Goal: Information Seeking & Learning: Find specific page/section

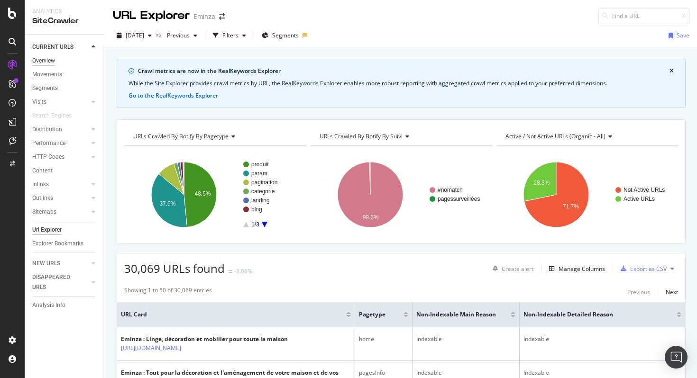
click at [53, 60] on div "Overview" at bounding box center [43, 61] width 23 height 10
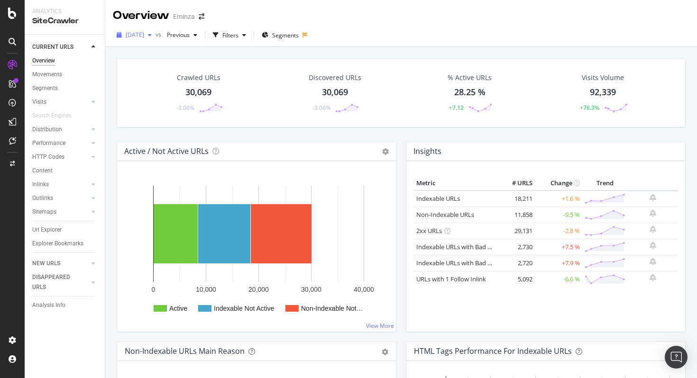
click at [156, 35] on div "button" at bounding box center [149, 35] width 11 height 6
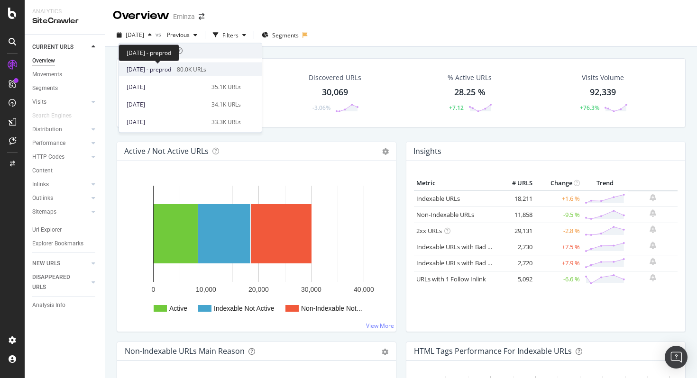
click at [171, 67] on span "[DATE] - preprod" at bounding box center [149, 69] width 45 height 9
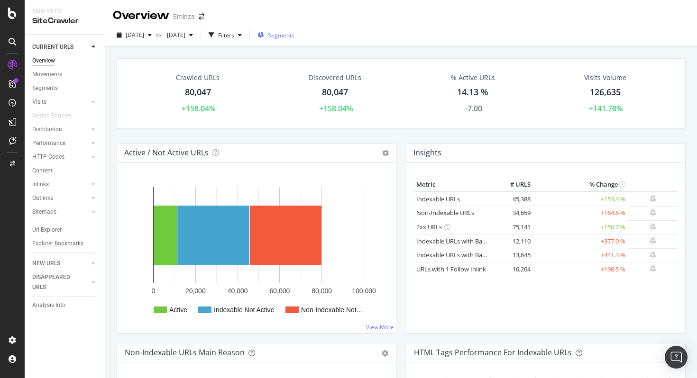
click at [294, 28] on div "Segments" at bounding box center [276, 35] width 37 height 14
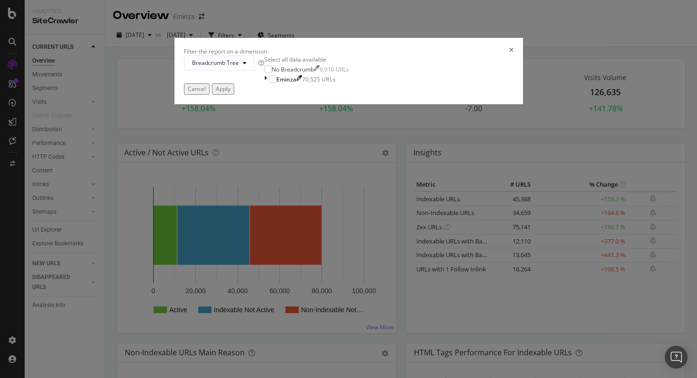
click at [509, 55] on icon "times" at bounding box center [511, 51] width 4 height 8
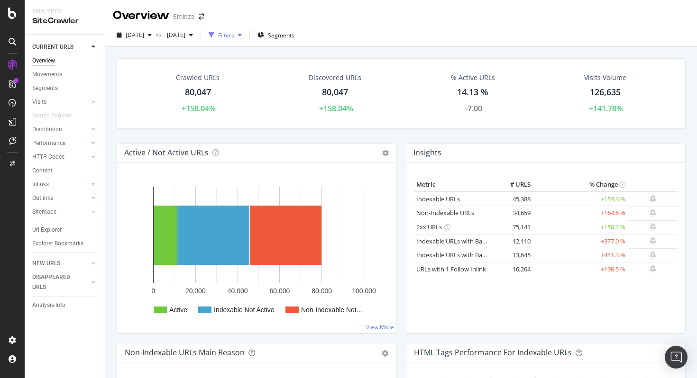
click at [234, 36] on div "Filters" at bounding box center [226, 35] width 16 height 8
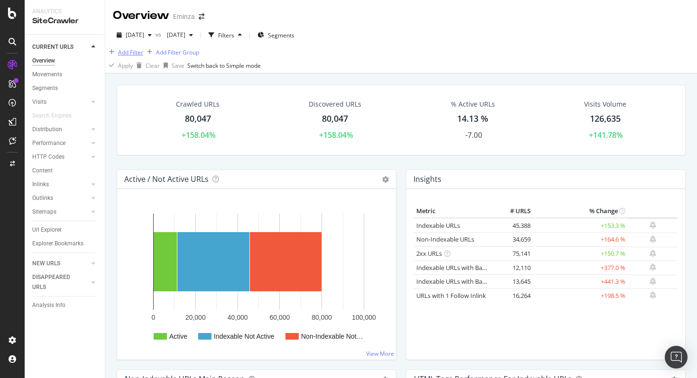
click at [136, 56] on div "Add Filter" at bounding box center [130, 52] width 25 height 8
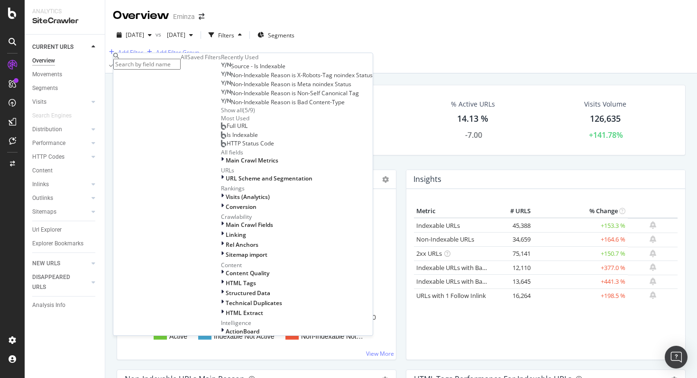
click at [221, 130] on div "Full URL" at bounding box center [234, 126] width 27 height 8
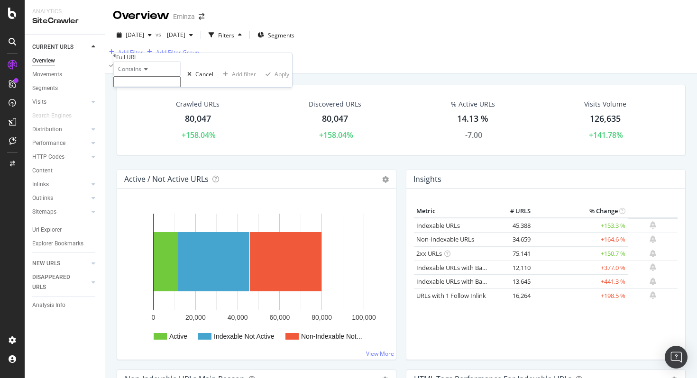
click at [176, 87] on input "text" at bounding box center [146, 81] width 67 height 11
type input "/[PERSON_NAME]"
click at [275, 81] on div "Apply" at bounding box center [282, 77] width 15 height 8
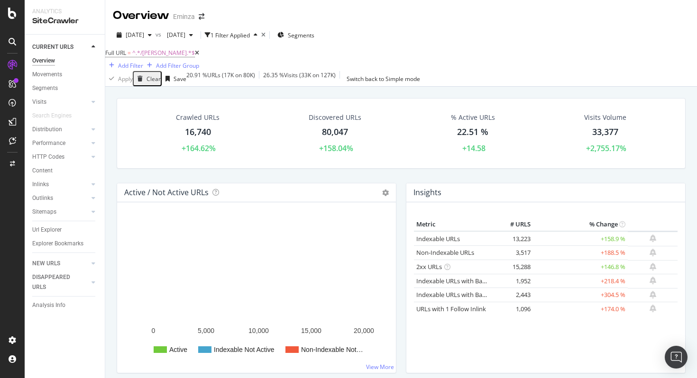
scroll to position [1, 0]
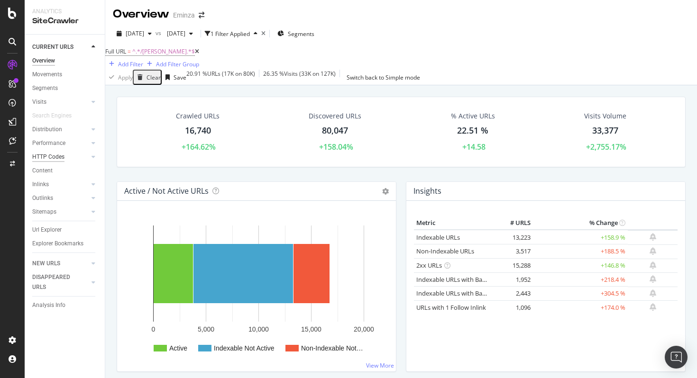
click at [61, 156] on div "HTTP Codes" at bounding box center [48, 157] width 32 height 10
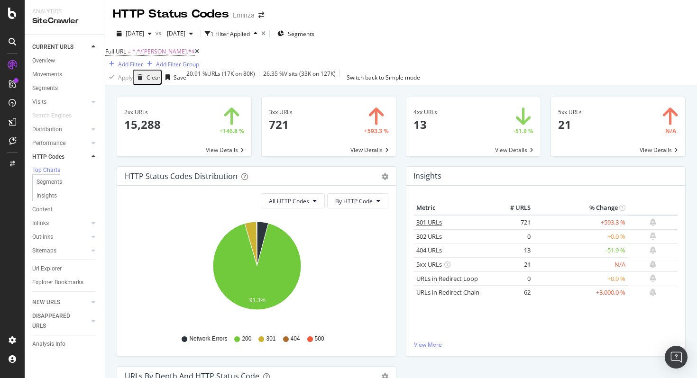
click at [439, 227] on link "301 URLs" at bounding box center [429, 222] width 26 height 9
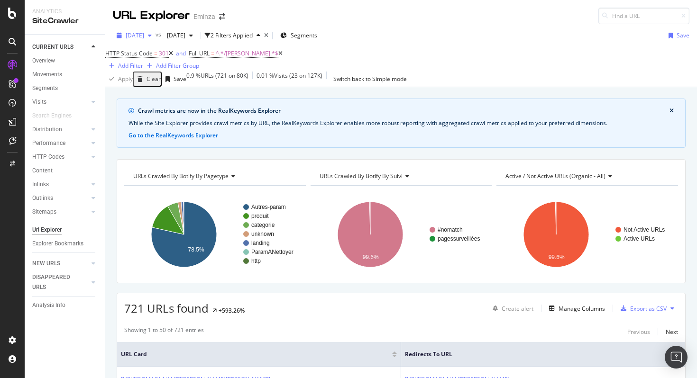
click at [144, 38] on span "[DATE]" at bounding box center [135, 35] width 18 height 8
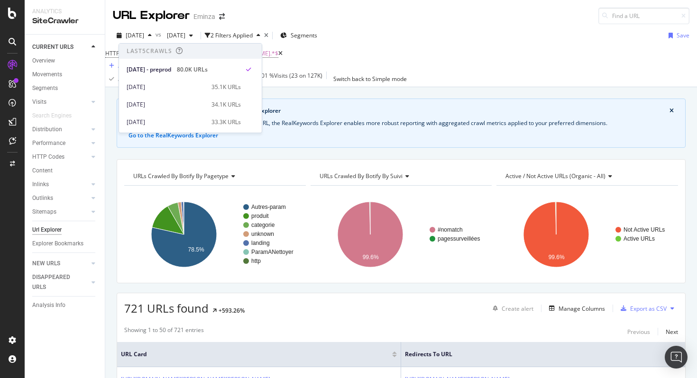
click at [333, 83] on div "Apply Clear Save 0.9 % URLs ( 721 on 80K ) 0.01 % Visits ( 23 on 127K ) Switch …" at bounding box center [401, 79] width 592 height 15
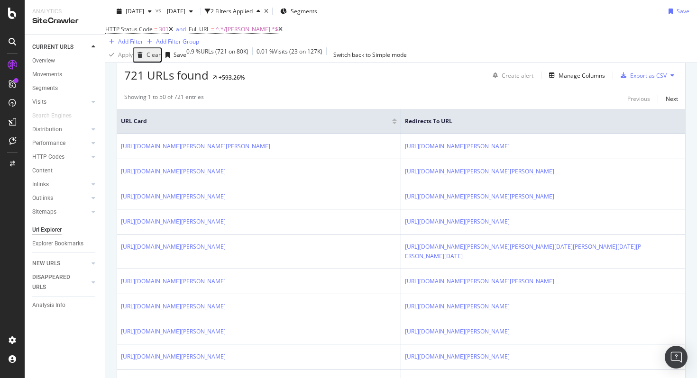
scroll to position [228, 0]
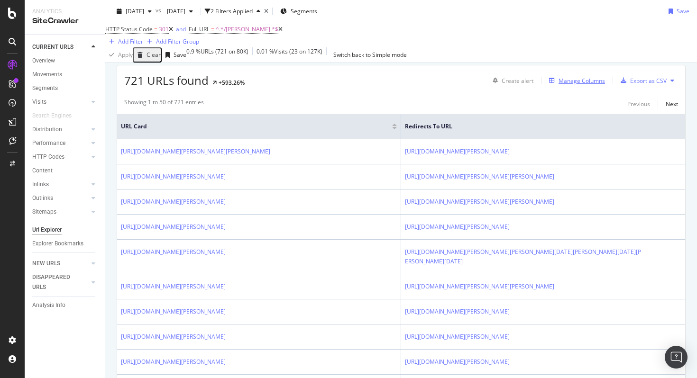
click at [589, 83] on div "Manage Columns" at bounding box center [582, 81] width 46 height 8
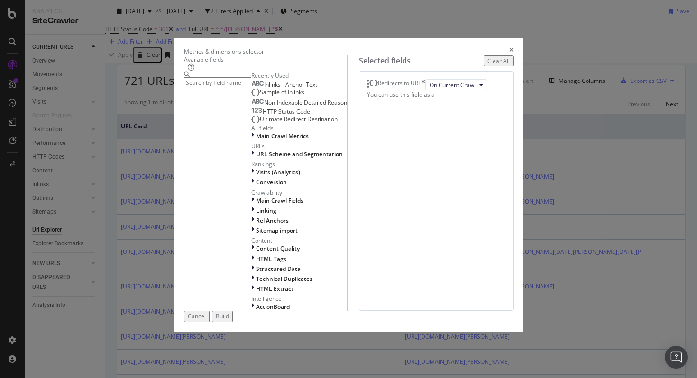
click at [251, 96] on div "Sample of Inlinks" at bounding box center [277, 93] width 53 height 8
click at [229, 321] on div "Build" at bounding box center [222, 317] width 13 height 8
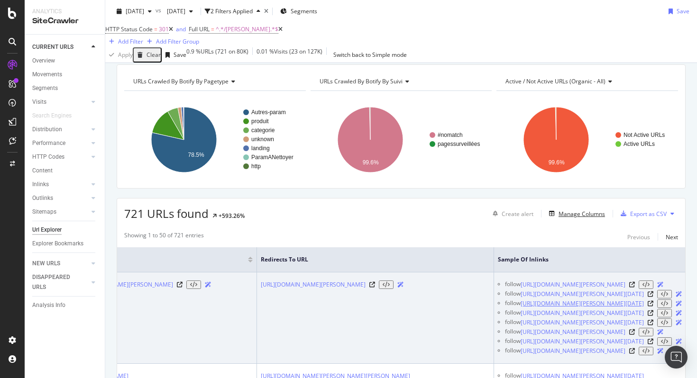
scroll to position [0, 143]
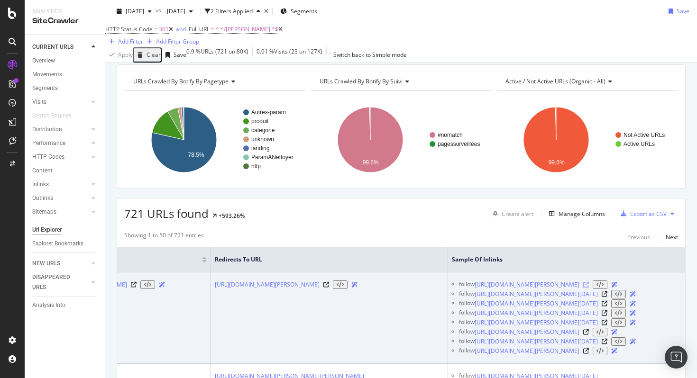
click at [589, 288] on icon at bounding box center [586, 285] width 6 height 6
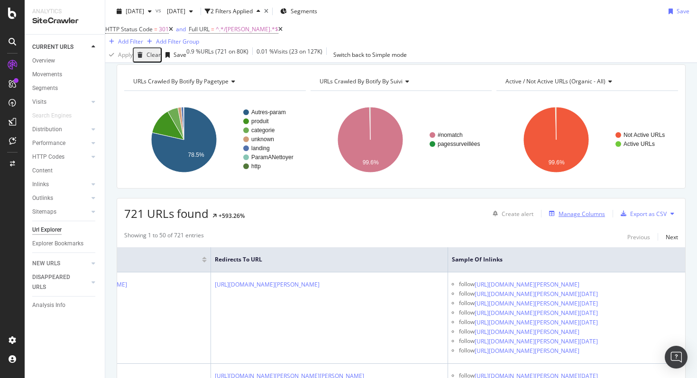
click at [598, 217] on div "Manage Columns" at bounding box center [582, 214] width 46 height 8
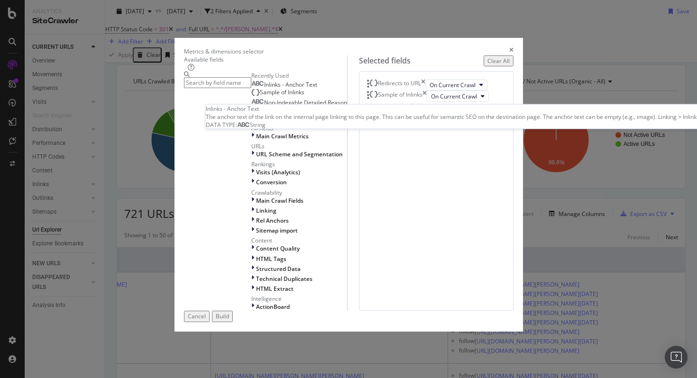
click at [281, 89] on div "Inlinks - Anchor Text" at bounding box center [284, 85] width 66 height 8
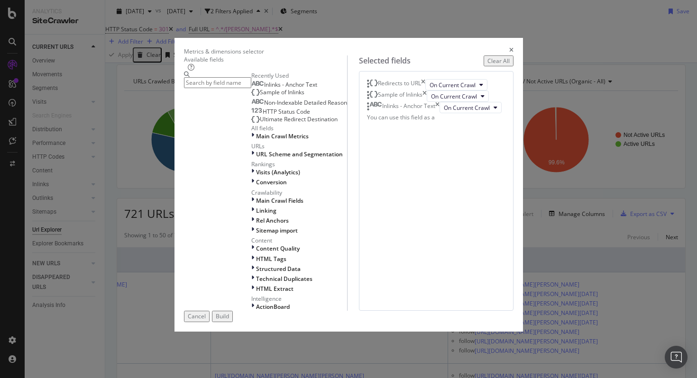
click at [229, 321] on div "Build" at bounding box center [222, 317] width 13 height 8
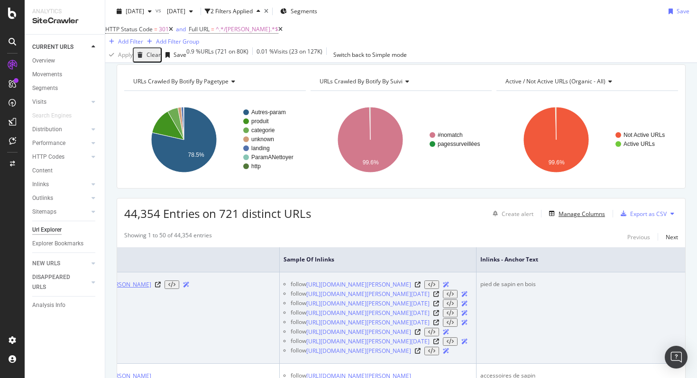
scroll to position [0, 295]
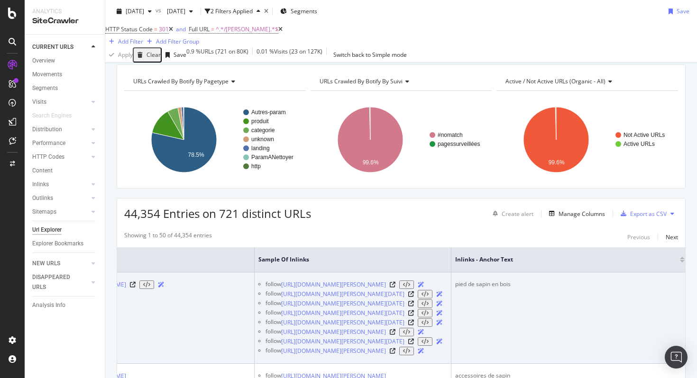
click at [569, 289] on div "pied de sapin en bois" at bounding box center [570, 284] width 230 height 9
copy tbody "pied de sapin en bois"
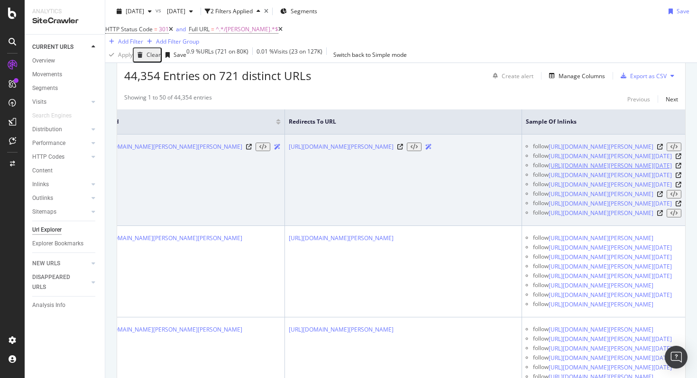
scroll to position [0, 0]
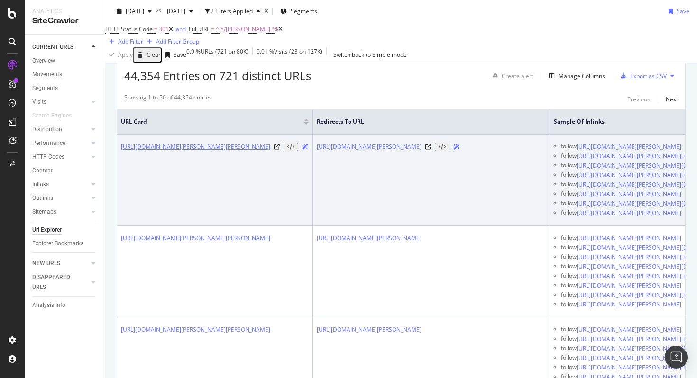
drag, startPoint x: 224, startPoint y: 171, endPoint x: 187, endPoint y: 154, distance: 40.3
click at [187, 154] on td "[URL][DOMAIN_NAME][PERSON_NAME][PERSON_NAME]" at bounding box center [215, 181] width 196 height 92
copy link "/[PERSON_NAME]/sapin-et-arbre-artificiel-1931/accessoire-[PERSON_NAME].html"
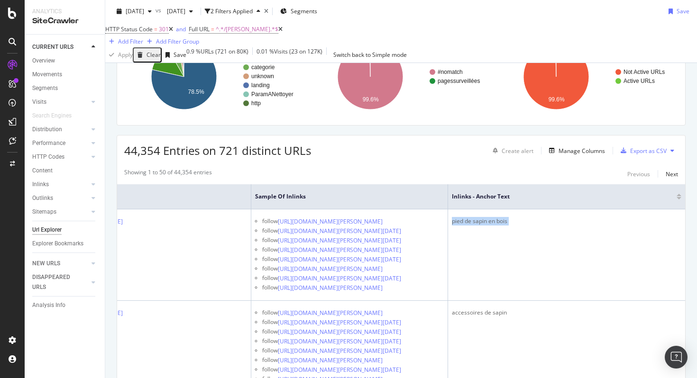
scroll to position [127, 0]
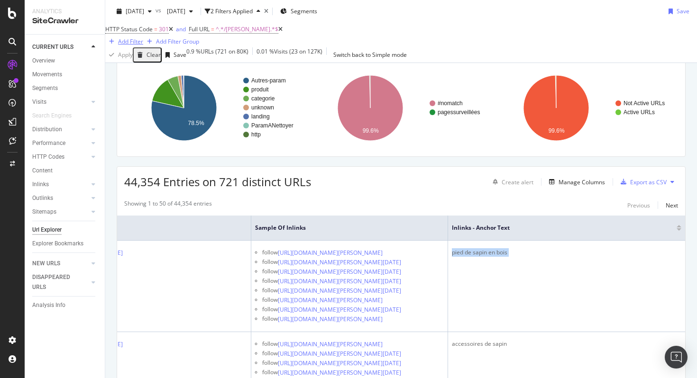
click at [143, 37] on div "Add Filter" at bounding box center [130, 41] width 25 height 8
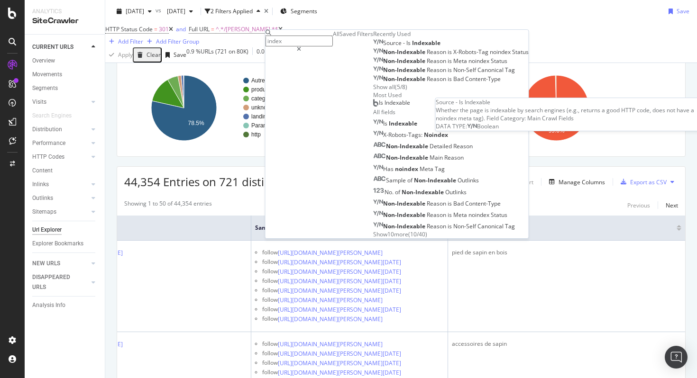
type input "index"
click at [383, 47] on span "Source" at bounding box center [393, 43] width 20 height 8
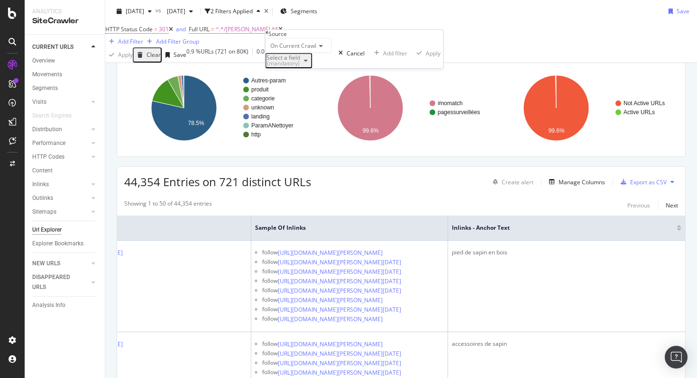
click at [312, 67] on div "Select a field (mandatory)" at bounding box center [289, 61] width 45 height 12
click at [332, 53] on div "On Current Crawl" at bounding box center [299, 45] width 66 height 15
click at [298, 62] on span "On Current Crawl" at bounding box center [291, 58] width 46 height 8
click at [312, 67] on div "Select a field (mandatory)" at bounding box center [289, 61] width 45 height 12
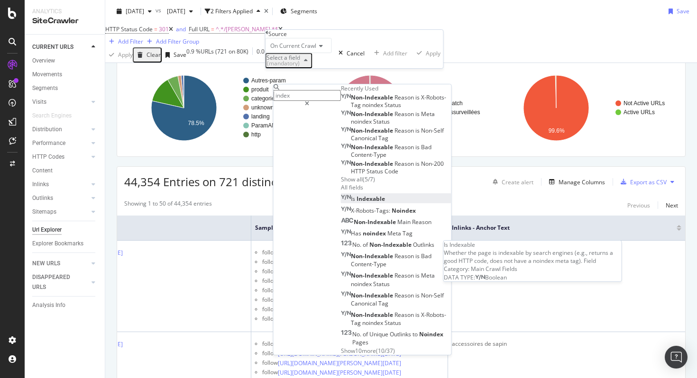
type input "index"
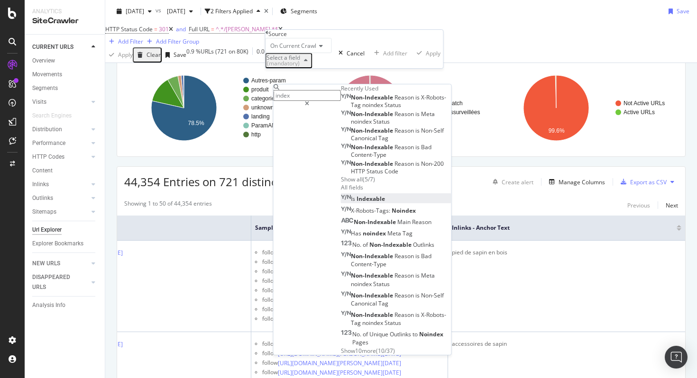
click at [357, 203] on span "Indexable" at bounding box center [371, 199] width 28 height 8
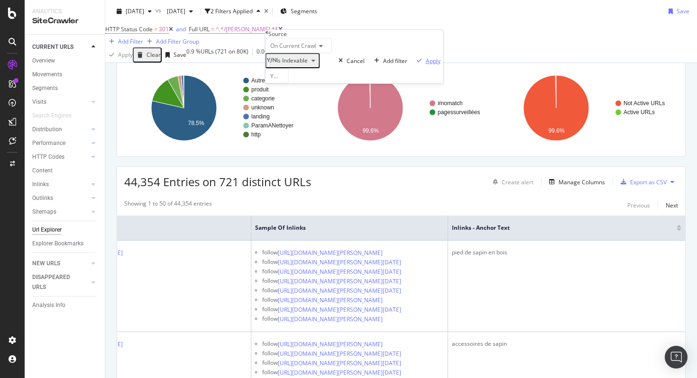
click at [426, 65] on div "Apply" at bounding box center [433, 61] width 15 height 8
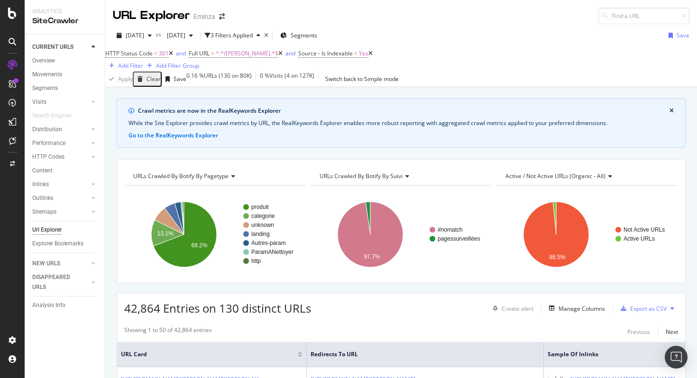
click at [368, 56] on icon at bounding box center [370, 54] width 4 height 6
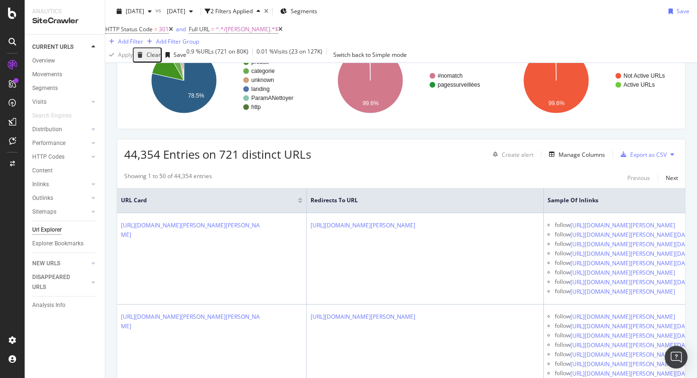
scroll to position [223, 0]
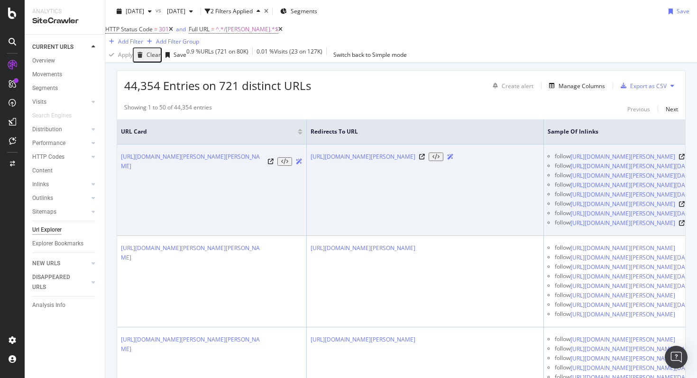
click at [275, 165] on div "[URL][DOMAIN_NAME][PERSON_NAME][PERSON_NAME]" at bounding box center [212, 161] width 182 height 19
click at [274, 165] on icon at bounding box center [271, 162] width 6 height 6
drag, startPoint x: 209, startPoint y: 188, endPoint x: 188, endPoint y: 165, distance: 31.5
click at [188, 165] on td "[URL][DOMAIN_NAME][PERSON_NAME][PERSON_NAME]" at bounding box center [212, 191] width 190 height 92
copy link "/[PERSON_NAME]/sapin-et-arbre-artificiel-1931/accessoire-[PERSON_NAME].html"
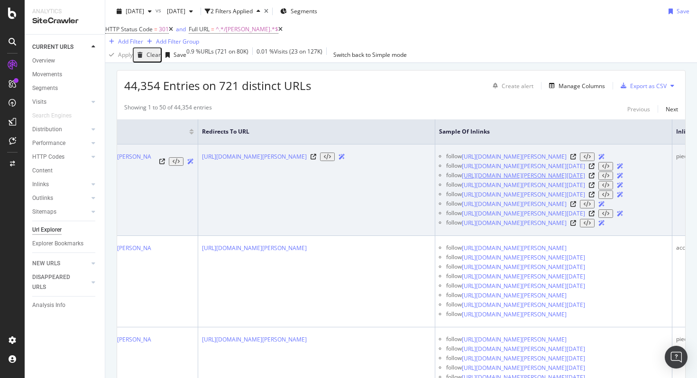
scroll to position [0, 177]
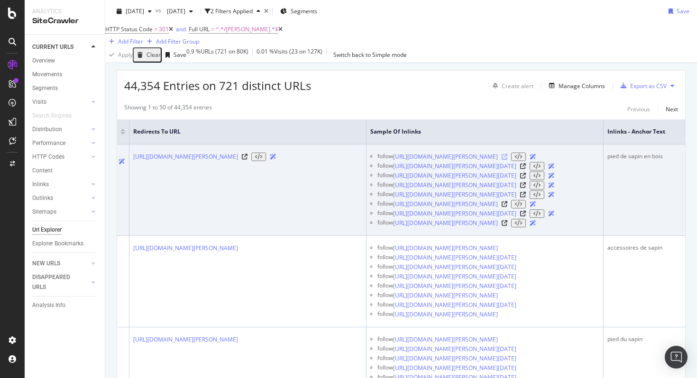
click at [507, 160] on icon at bounding box center [505, 157] width 6 height 6
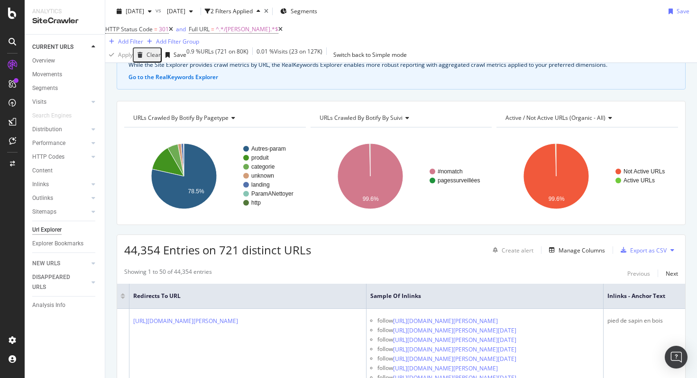
scroll to position [43, 0]
